Goal: Transaction & Acquisition: Purchase product/service

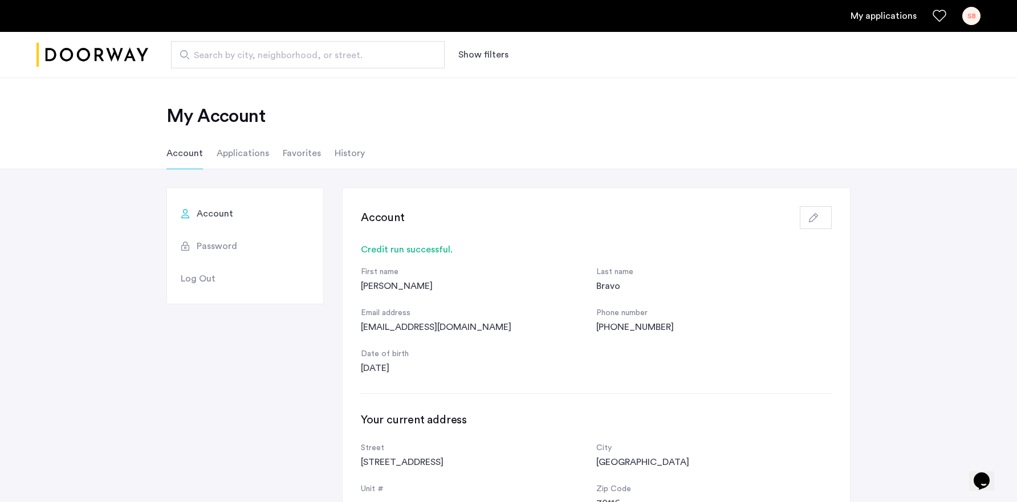
click at [226, 163] on li "Applications" at bounding box center [243, 153] width 52 height 32
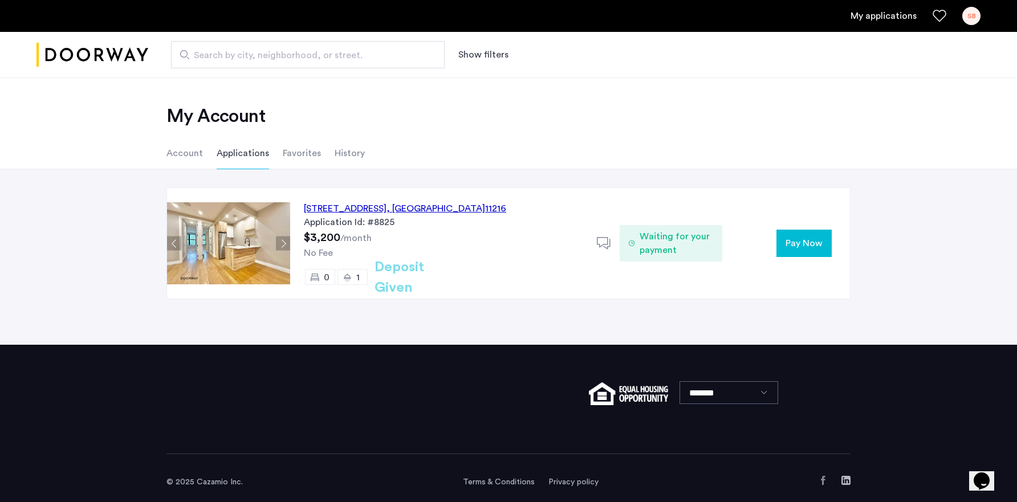
click at [800, 251] on button "Pay Now" at bounding box center [804, 243] width 55 height 27
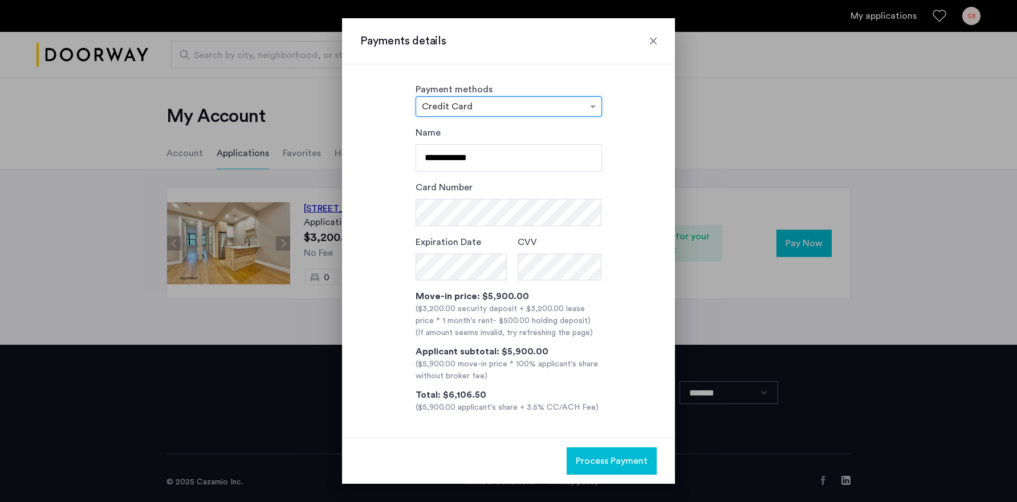
click at [477, 113] on div "× Credit Card" at bounding box center [509, 106] width 186 height 21
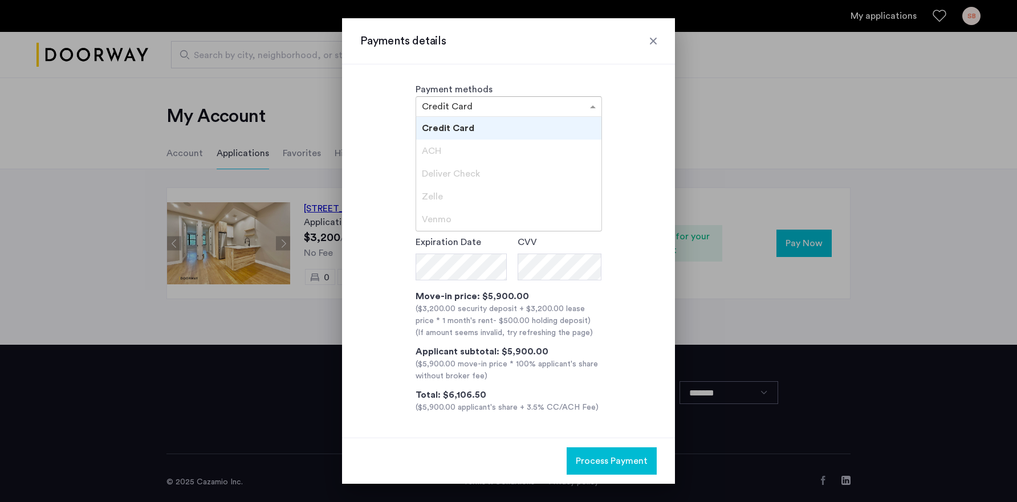
click at [655, 46] on div at bounding box center [653, 40] width 11 height 11
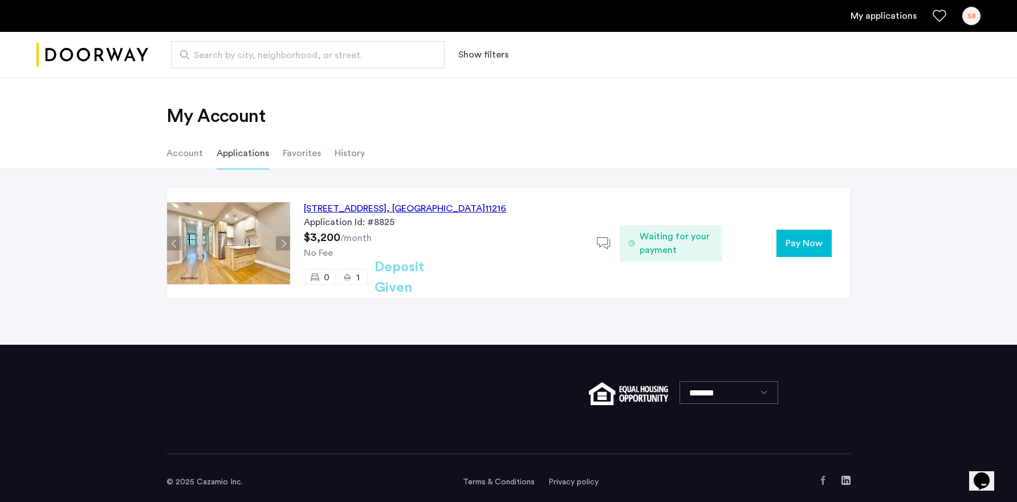
click at [651, 79] on div "My Account Account Applications Favorites History" at bounding box center [508, 124] width 1017 height 92
